Goal: Navigation & Orientation: Find specific page/section

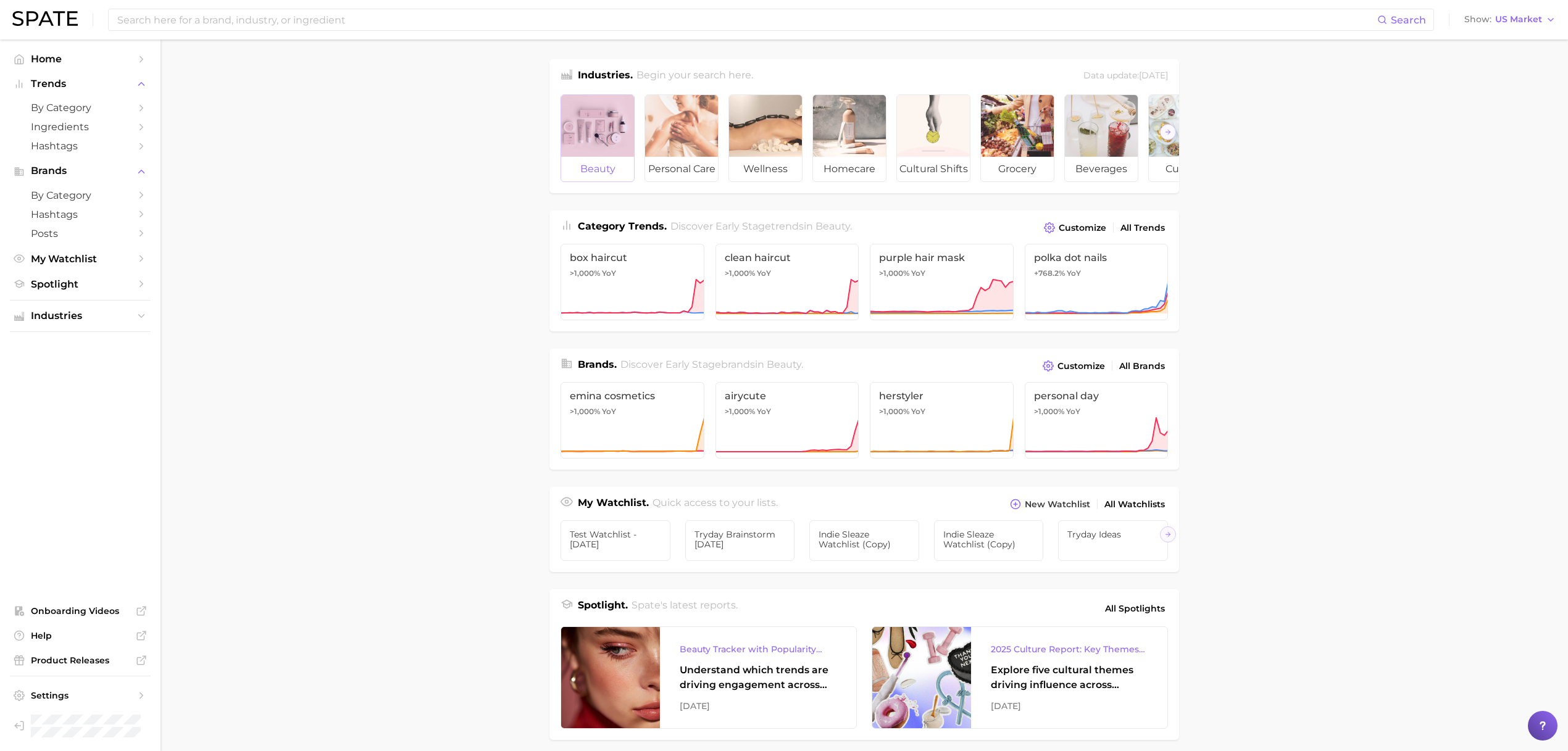
click at [607, 122] on div at bounding box center [597, 126] width 73 height 62
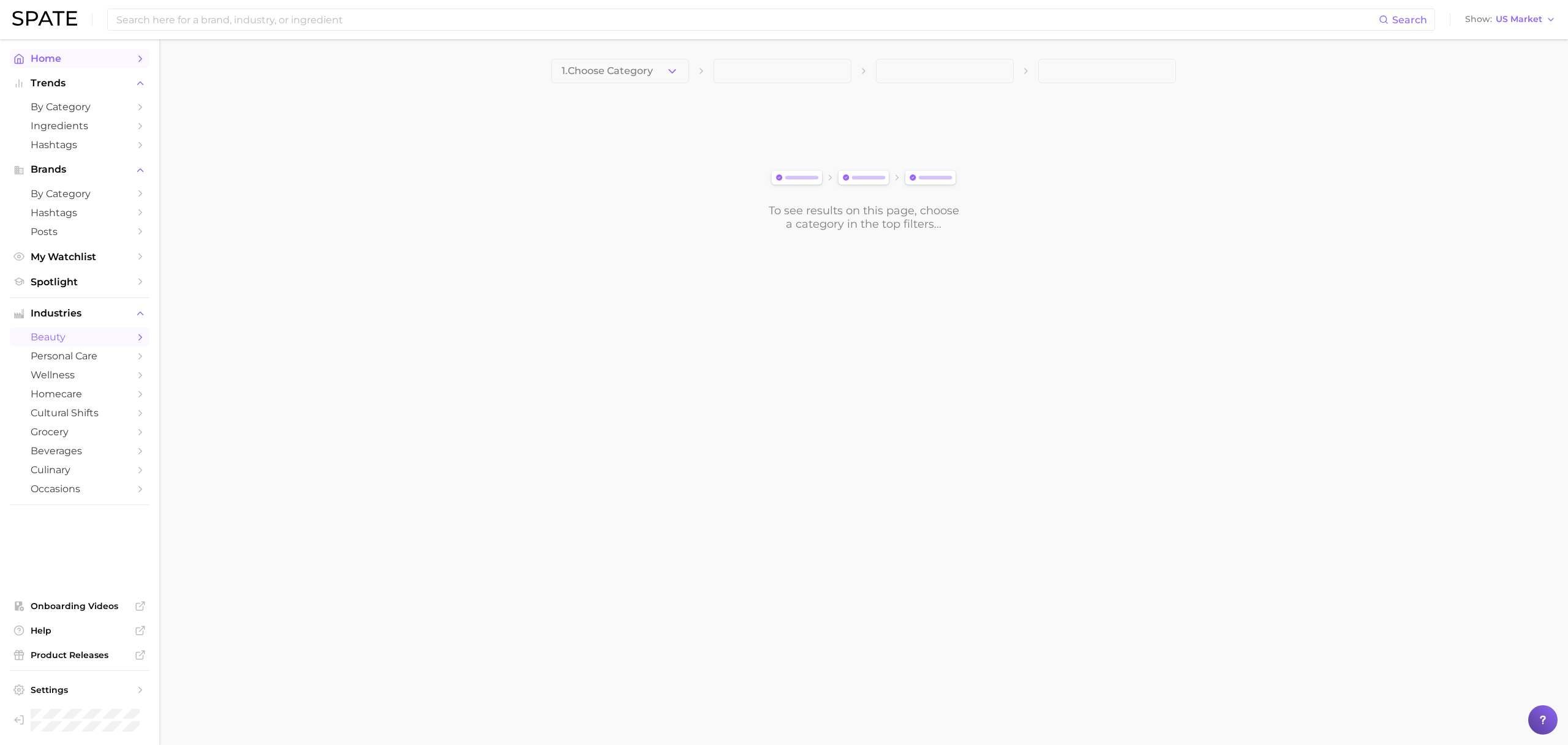
click at [26, 53] on link "Home" at bounding box center [80, 58] width 140 height 19
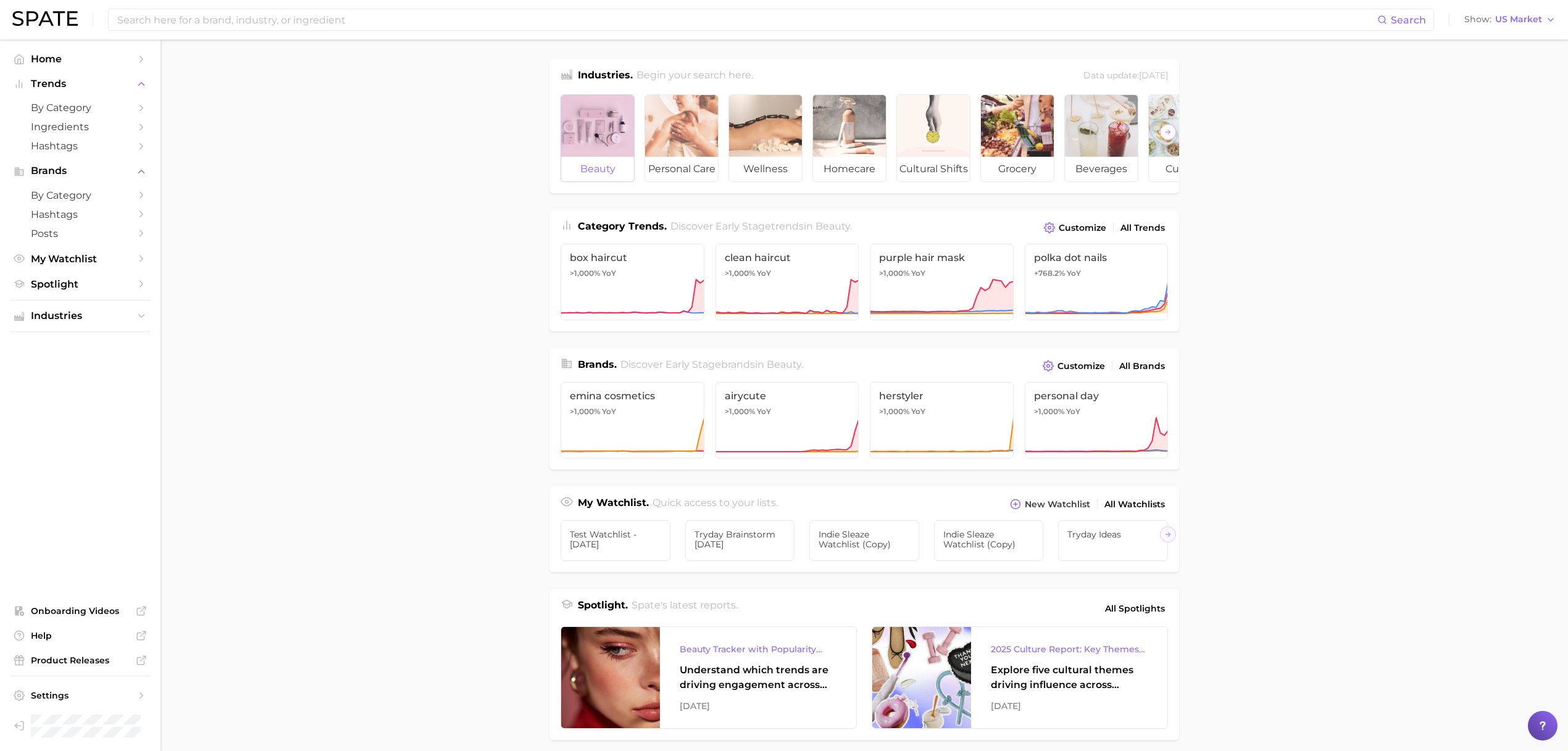
click at [590, 127] on div at bounding box center [597, 126] width 73 height 62
